Goal: Information Seeking & Learning: Find specific fact

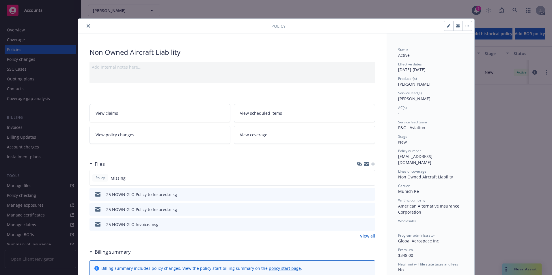
click at [85, 25] on button "close" at bounding box center [88, 26] width 7 height 7
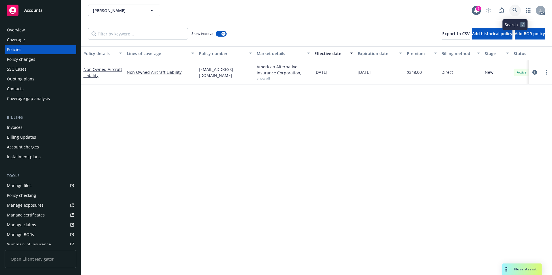
click at [516, 10] on icon at bounding box center [514, 10] width 5 height 5
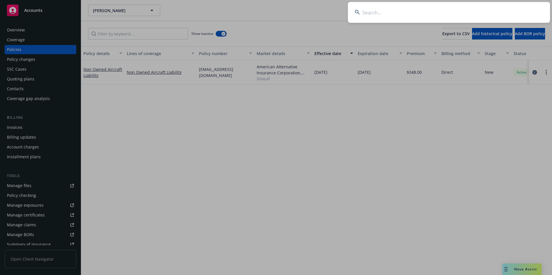
click at [496, 16] on input at bounding box center [449, 12] width 202 height 21
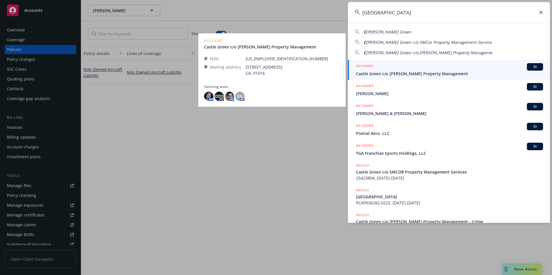
type input "[GEOGRAPHIC_DATA]"
click at [413, 71] on span "Castle Green c/o [PERSON_NAME] Property Management" at bounding box center [449, 74] width 187 height 6
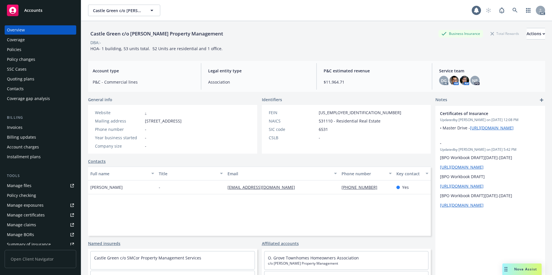
click at [36, 51] on div "Policies" at bounding box center [40, 49] width 67 height 9
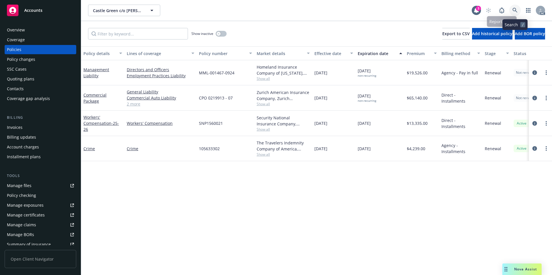
click at [516, 9] on icon at bounding box center [514, 10] width 5 height 5
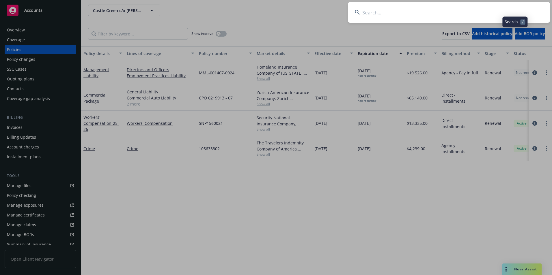
click at [467, 14] on input at bounding box center [449, 12] width 202 height 21
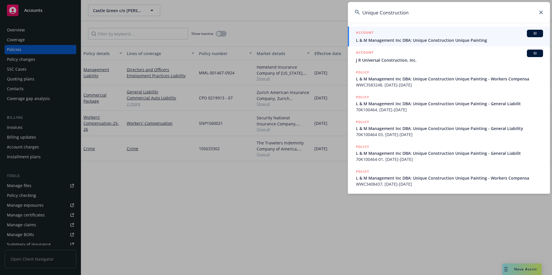
type input "Unique Construction"
click at [427, 37] on div "ACCOUNT BI" at bounding box center [449, 34] width 187 height 8
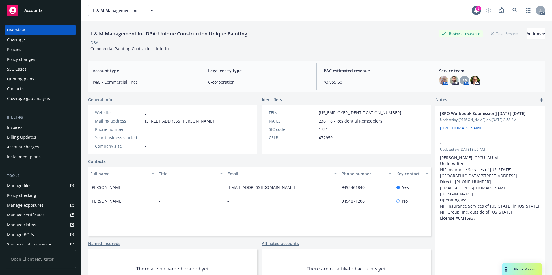
click at [33, 52] on div "Policies" at bounding box center [40, 49] width 67 height 9
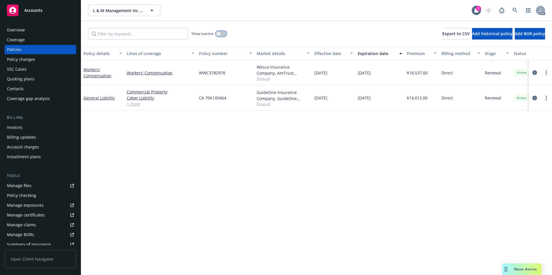
click at [226, 34] on button "button" at bounding box center [221, 34] width 11 height 6
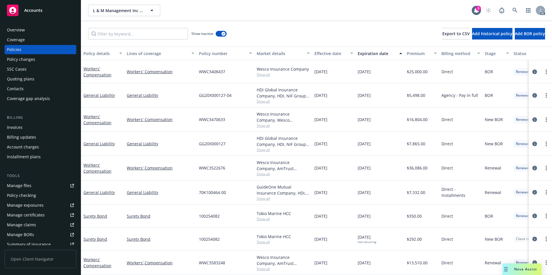
click at [278, 53] on div "Market details" at bounding box center [279, 53] width 47 height 6
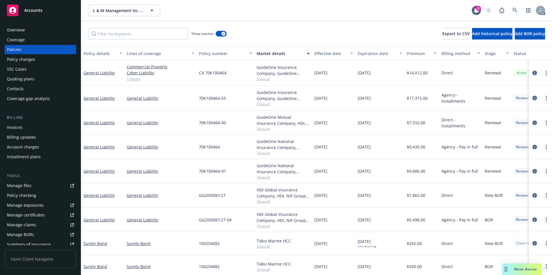
click at [278, 53] on div "Market details" at bounding box center [279, 53] width 47 height 6
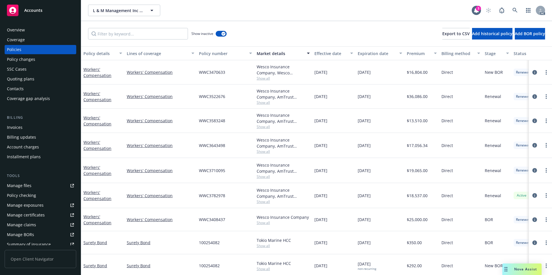
click at [332, 48] on button "Effective date" at bounding box center [333, 53] width 43 height 14
click at [331, 52] on div "Effective date" at bounding box center [330, 53] width 32 height 6
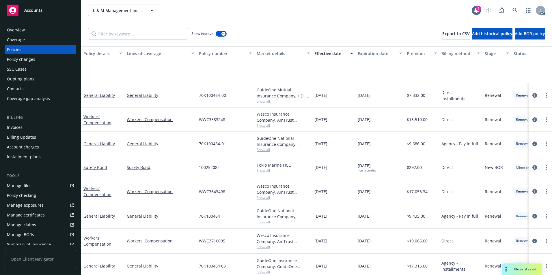
scroll to position [174, 0]
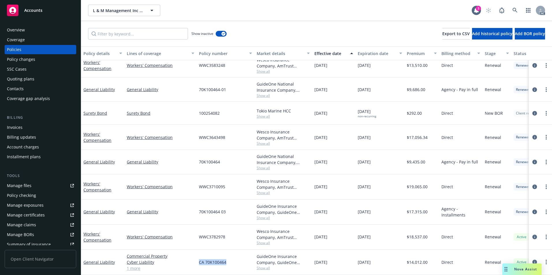
drag, startPoint x: 197, startPoint y: 261, endPoint x: 225, endPoint y: 263, distance: 28.3
click at [225, 263] on div "CA 70K100464" at bounding box center [225, 262] width 58 height 25
copy span "CA 70K100464"
click at [105, 260] on link "General Liability" at bounding box center [98, 262] width 31 height 5
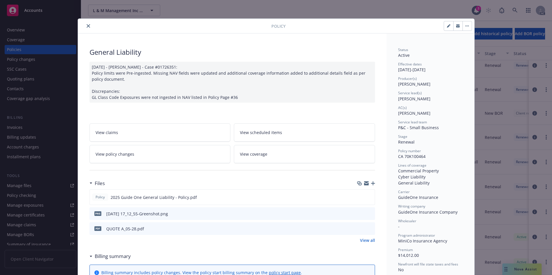
click at [85, 25] on button "close" at bounding box center [88, 26] width 7 height 7
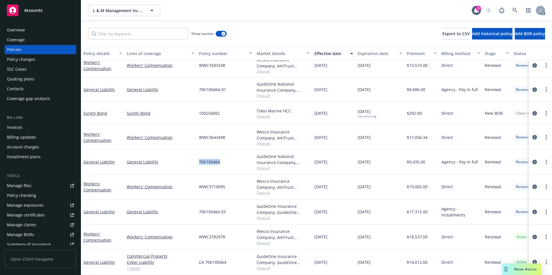
drag, startPoint x: 199, startPoint y: 160, endPoint x: 221, endPoint y: 160, distance: 22.5
click at [221, 160] on div "70K100464" at bounding box center [225, 162] width 58 height 24
copy span "70K100464"
drag, startPoint x: 198, startPoint y: 209, endPoint x: 226, endPoint y: 215, distance: 28.5
click at [226, 215] on div "70K100464 03" at bounding box center [225, 212] width 58 height 25
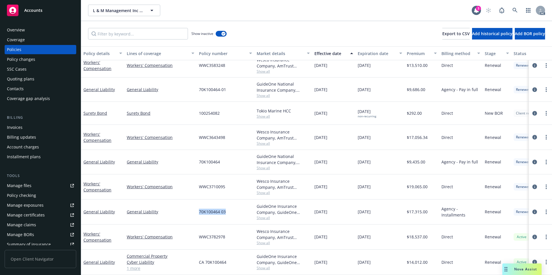
copy span "70K100464 03"
click at [514, 10] on icon at bounding box center [514, 10] width 5 height 5
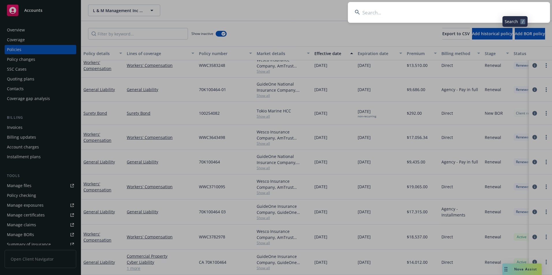
click at [476, 15] on input at bounding box center [449, 12] width 202 height 21
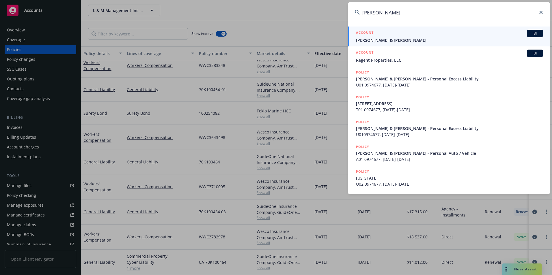
type input "[PERSON_NAME]"
click at [425, 40] on span "[PERSON_NAME] & [PERSON_NAME]" at bounding box center [449, 40] width 187 height 6
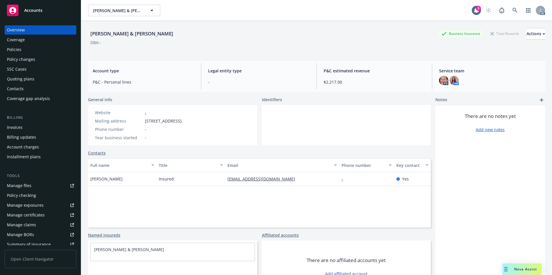
click at [15, 52] on div "Policies" at bounding box center [14, 49] width 14 height 9
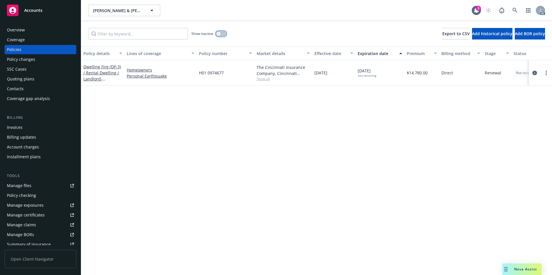
click at [226, 35] on button "button" at bounding box center [221, 34] width 11 height 6
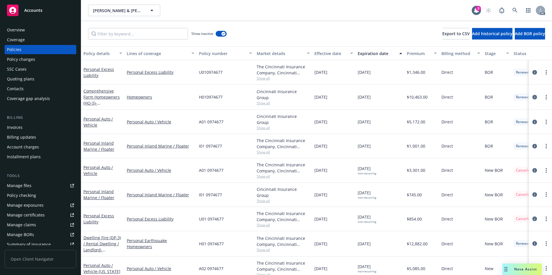
click at [327, 56] on div "Effective date" at bounding box center [330, 53] width 32 height 6
click at [328, 53] on div "Effective date" at bounding box center [330, 53] width 32 height 6
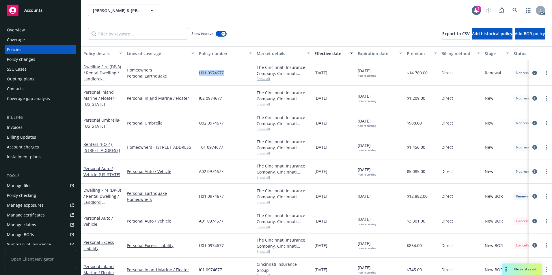
drag, startPoint x: 199, startPoint y: 76, endPoint x: 225, endPoint y: 78, distance: 25.7
click at [225, 78] on div "H01 0974677" at bounding box center [225, 72] width 58 height 25
copy span "H01 0974677"
click at [515, 9] on icon at bounding box center [514, 10] width 5 height 5
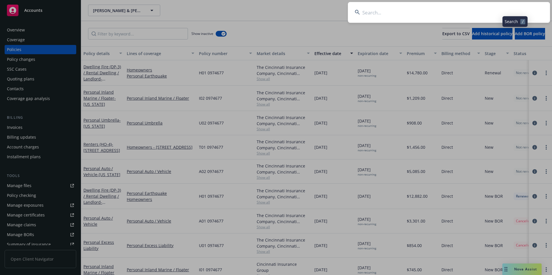
click at [456, 12] on input at bounding box center [449, 12] width 202 height 21
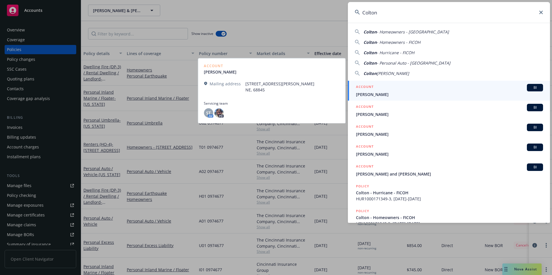
type input "Colton"
click at [369, 92] on span "[PERSON_NAME]" at bounding box center [449, 94] width 187 height 6
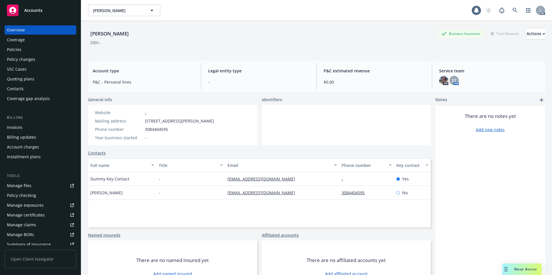
click at [27, 50] on div "Policies" at bounding box center [40, 49] width 67 height 9
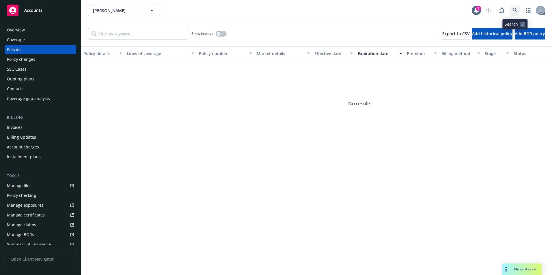
click at [514, 10] on icon at bounding box center [514, 10] width 5 height 5
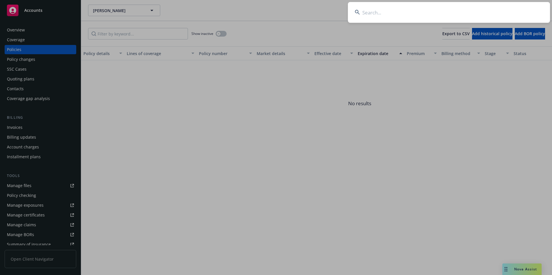
click at [489, 14] on input at bounding box center [449, 12] width 202 height 21
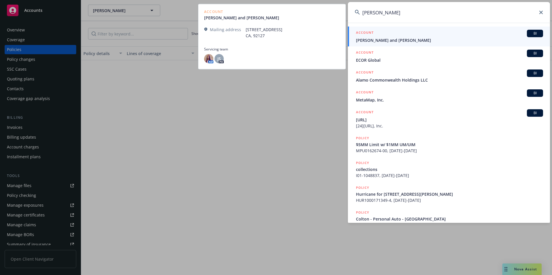
type input "[PERSON_NAME]"
click at [424, 37] on div "ACCOUNT BI" at bounding box center [449, 34] width 187 height 8
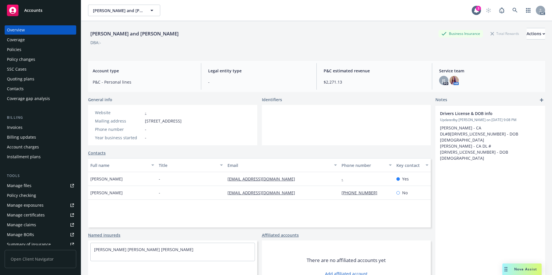
click at [28, 50] on div "Policies" at bounding box center [40, 49] width 67 height 9
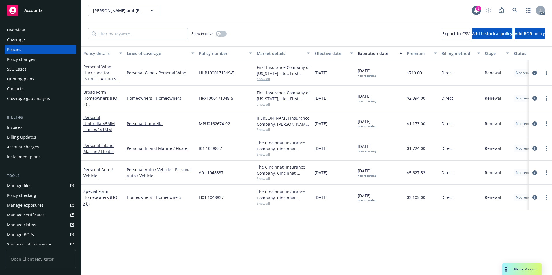
click at [330, 54] on div "Effective date" at bounding box center [330, 53] width 32 height 6
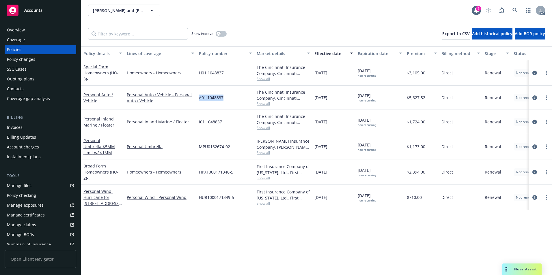
drag, startPoint x: 199, startPoint y: 100, endPoint x: 224, endPoint y: 103, distance: 25.3
click at [224, 103] on div "A01 1048837" at bounding box center [225, 98] width 58 height 24
copy span "A01 1048837"
click at [89, 100] on link "Personal Auto / Vehicle" at bounding box center [97, 98] width 29 height 12
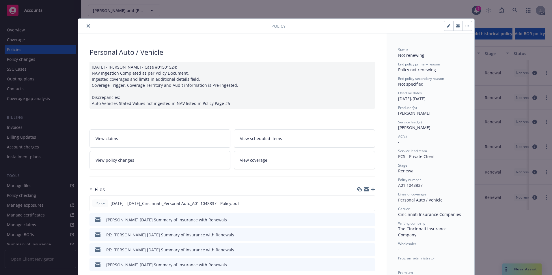
drag, startPoint x: 301, startPoint y: 121, endPoint x: 287, endPoint y: 117, distance: 14.2
click at [87, 27] on icon "close" at bounding box center [88, 25] width 3 height 3
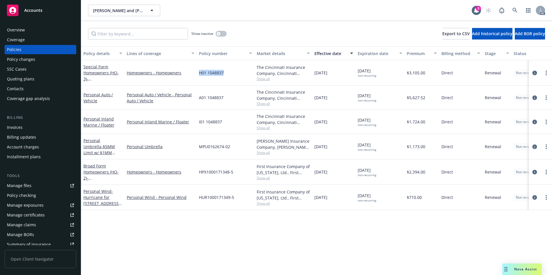
drag, startPoint x: 198, startPoint y: 78, endPoint x: 224, endPoint y: 79, distance: 25.1
click at [224, 79] on div "H01 1048837" at bounding box center [225, 72] width 58 height 25
copy span "H01 1048837"
drag, startPoint x: 198, startPoint y: 123, endPoint x: 222, endPoint y: 126, distance: 23.8
click at [222, 126] on div "I01 1048837" at bounding box center [225, 122] width 58 height 24
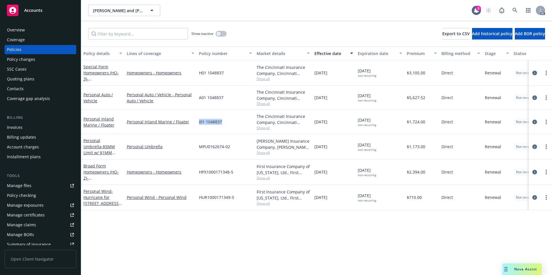
copy span "I01 1048837"
click at [514, 8] on icon at bounding box center [514, 10] width 5 height 5
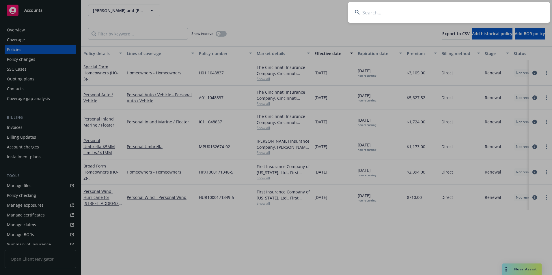
click at [487, 18] on input at bounding box center [449, 12] width 202 height 21
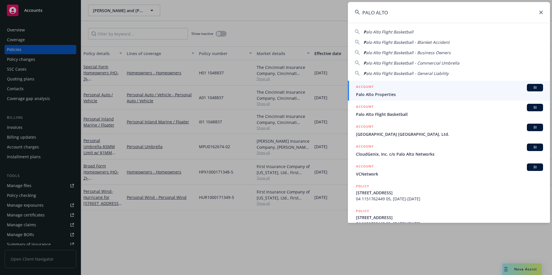
type input "PALO ALTO"
click at [362, 93] on span "Palo Alto Properties" at bounding box center [449, 94] width 187 height 6
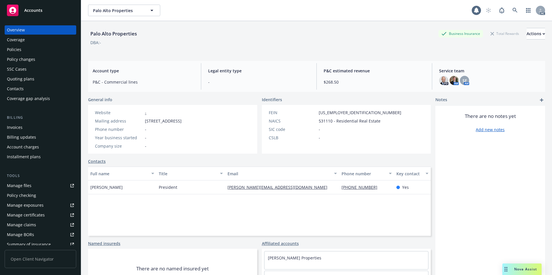
click at [40, 49] on div "Policies" at bounding box center [40, 49] width 67 height 9
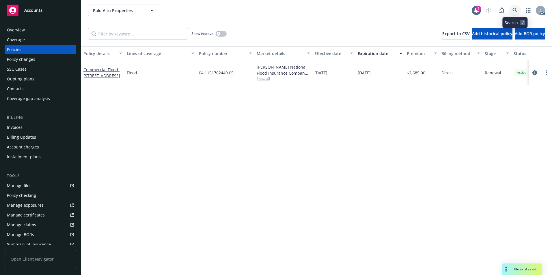
click at [513, 9] on icon at bounding box center [514, 10] width 5 height 5
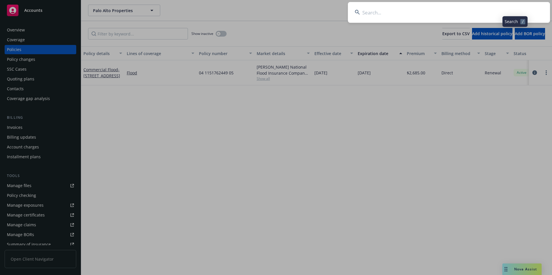
click at [488, 10] on input at bounding box center [449, 12] width 202 height 21
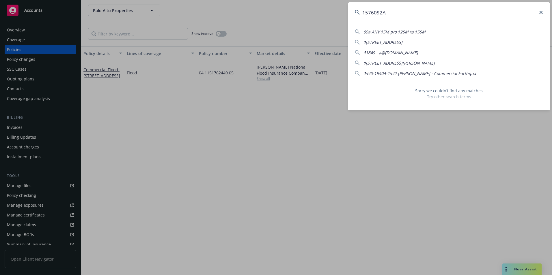
drag, startPoint x: 393, startPoint y: 10, endPoint x: 347, endPoint y: 10, distance: 45.9
click at [342, 16] on div "1576092A 09a ANV $5M p/o $25M xs $55M 1 [STREET_ADDRESS] 1 1849 - a@[DOMAIN_NAM…" at bounding box center [276, 137] width 552 height 275
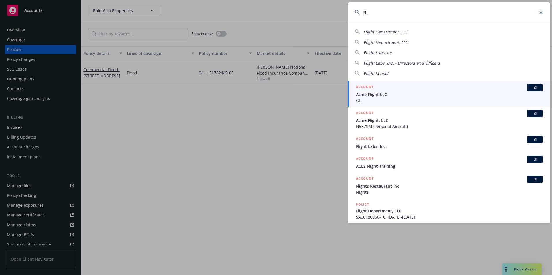
type input "F"
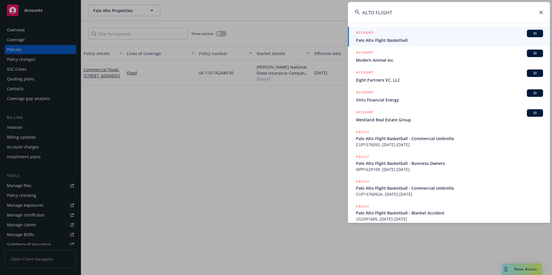
type input "ALTO FLIGHT"
click at [377, 37] on span "Palo Alto Flight Basketball" at bounding box center [449, 40] width 187 height 6
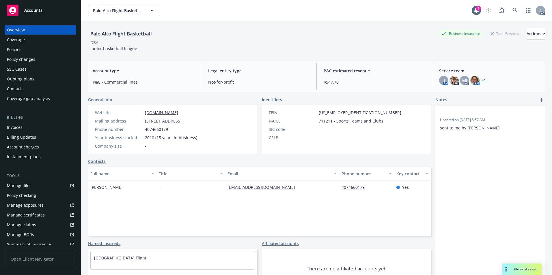
click at [36, 51] on div "Policies" at bounding box center [40, 49] width 67 height 9
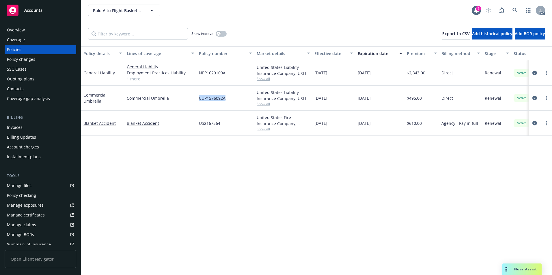
drag, startPoint x: 204, startPoint y: 102, endPoint x: 225, endPoint y: 103, distance: 21.1
click at [225, 103] on div "CUP1576092A" at bounding box center [225, 98] width 58 height 25
click at [88, 99] on link "Commercial Umbrella" at bounding box center [94, 98] width 23 height 12
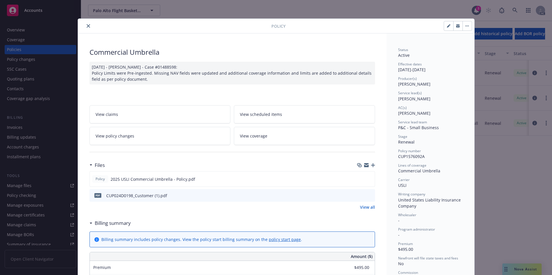
click at [87, 27] on icon "close" at bounding box center [88, 25] width 3 height 3
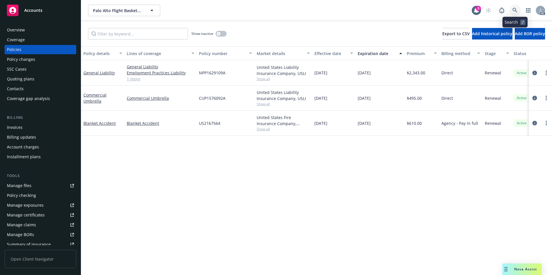
click at [518, 10] on link at bounding box center [515, 11] width 12 height 12
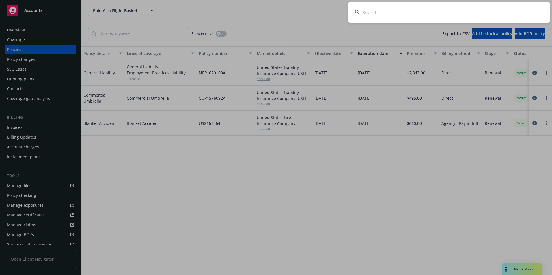
click at [441, 16] on input at bounding box center [449, 12] width 202 height 21
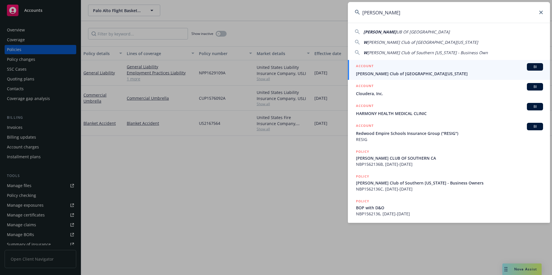
type input "[PERSON_NAME]"
click at [429, 77] on link "ACCOUNT BI [PERSON_NAME] Club of [GEOGRAPHIC_DATA][US_STATE]" at bounding box center [449, 70] width 202 height 20
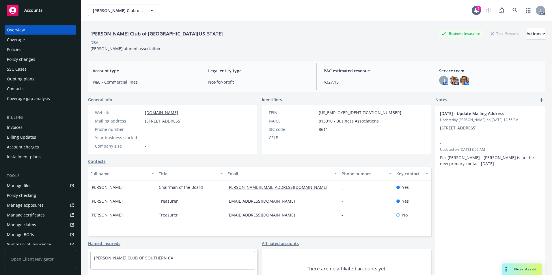
click at [19, 52] on div "Policies" at bounding box center [14, 49] width 14 height 9
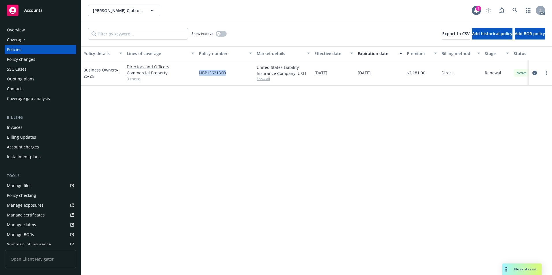
drag, startPoint x: 198, startPoint y: 76, endPoint x: 226, endPoint y: 77, distance: 27.4
click at [226, 77] on div "NBP1562136D" at bounding box center [225, 72] width 58 height 25
copy span "NBP1562136D"
click at [96, 69] on link "Business Owners - 25-26" at bounding box center [100, 73] width 35 height 12
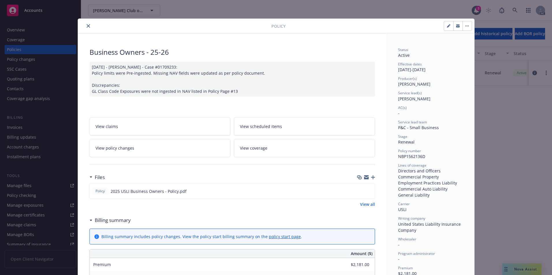
drag, startPoint x: 85, startPoint y: 26, endPoint x: 90, endPoint y: 27, distance: 5.3
click at [87, 26] on icon "close" at bounding box center [88, 25] width 3 height 3
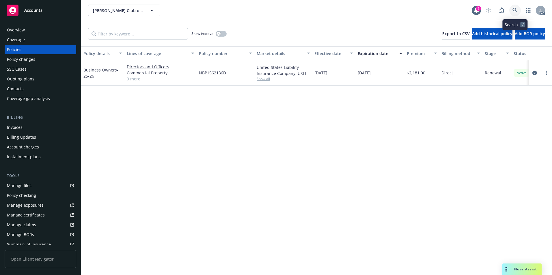
click at [514, 9] on icon at bounding box center [514, 10] width 5 height 5
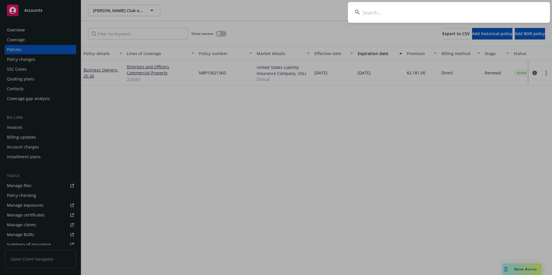
click at [471, 20] on input at bounding box center [449, 12] width 202 height 21
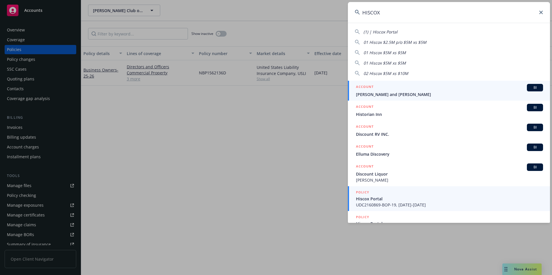
type input "HISCOX"
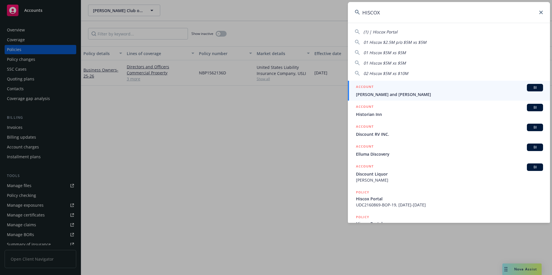
click at [367, 200] on span "Hiscox Portal" at bounding box center [449, 199] width 187 height 6
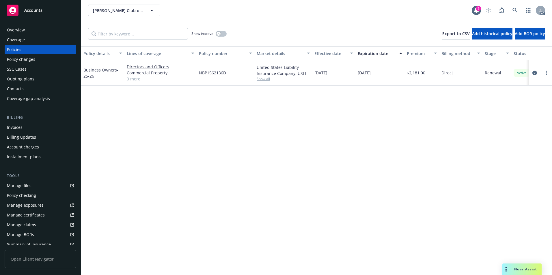
click at [369, 166] on div "Policy details Lines of coverage Policy number Market details Effective date Ex…" at bounding box center [316, 160] width 471 height 229
click at [513, 7] on link at bounding box center [515, 11] width 12 height 12
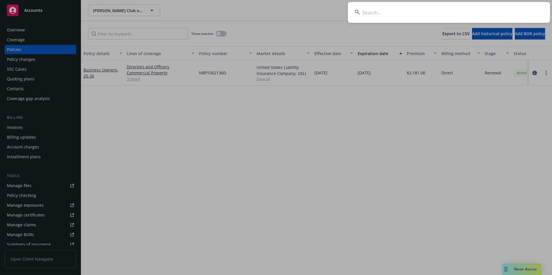
click at [451, 13] on input at bounding box center [449, 12] width 202 height 21
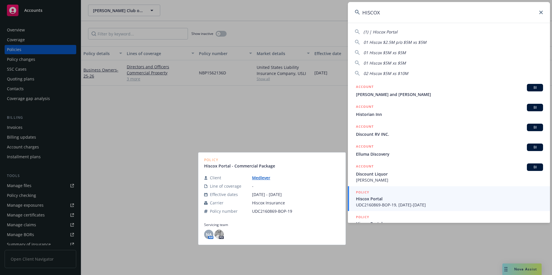
type input "HISCOX"
click at [370, 198] on span "Hiscox Portal" at bounding box center [449, 199] width 187 height 6
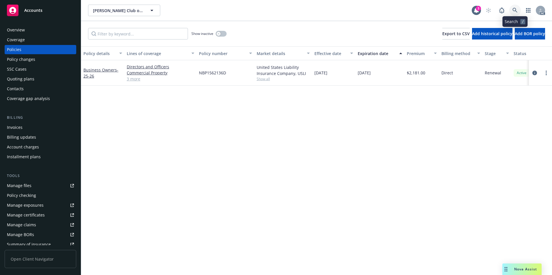
click at [518, 7] on link at bounding box center [515, 11] width 12 height 12
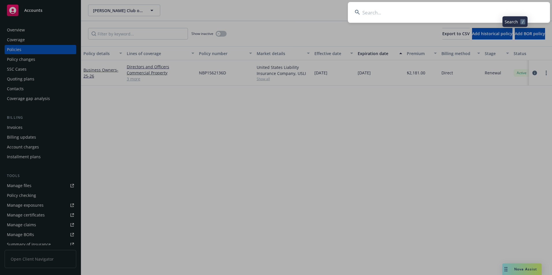
click at [470, 6] on input at bounding box center [449, 12] width 202 height 21
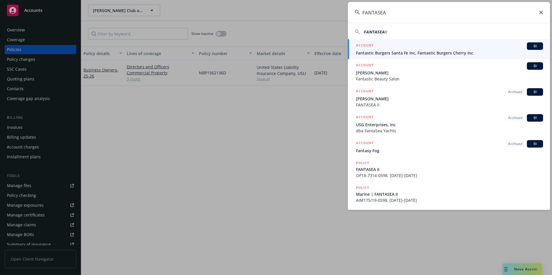
click at [374, 32] on span "FANTASEA" at bounding box center [373, 31] width 21 height 5
type input "FANTASEA II"
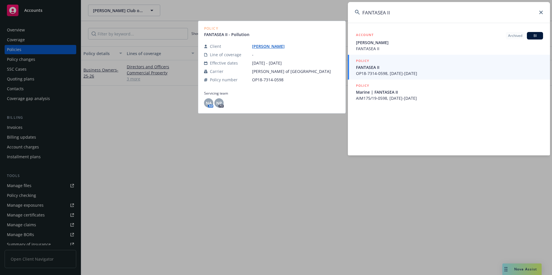
click at [362, 72] on span "OP18-7314-0598, [DATE]-[DATE]" at bounding box center [449, 73] width 187 height 6
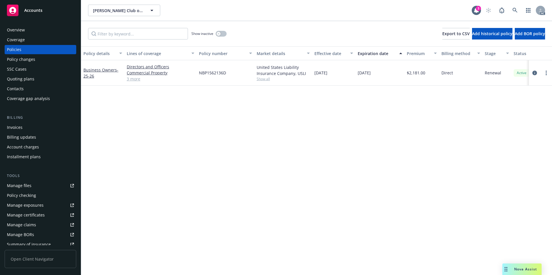
click at [38, 51] on div "Policies" at bounding box center [40, 49] width 67 height 9
click at [514, 11] on icon at bounding box center [514, 10] width 5 height 5
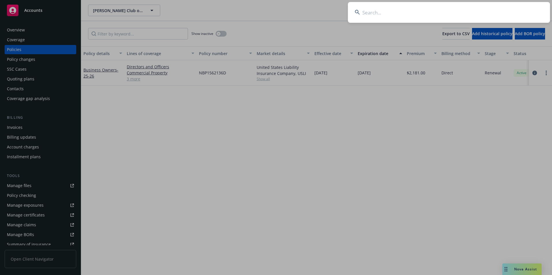
click at [478, 18] on input at bounding box center [449, 12] width 202 height 21
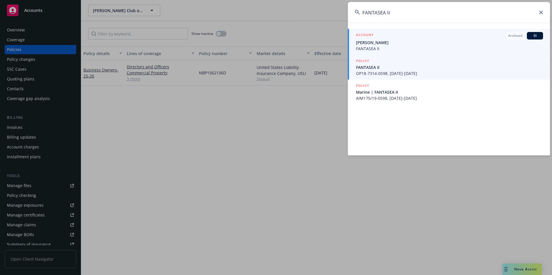
type input "FANTASEA II"
click at [378, 66] on span "FANTASEA II" at bounding box center [449, 67] width 187 height 6
